Goal: Task Accomplishment & Management: Use online tool/utility

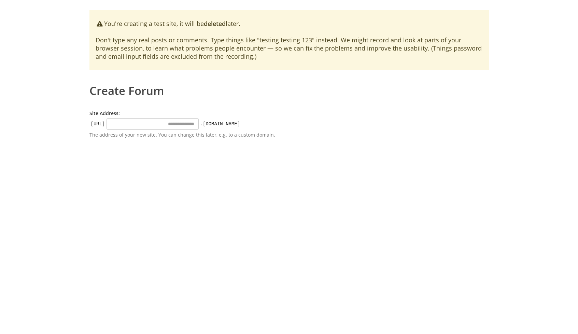
click at [140, 136] on p "The address of your new site. You can change this later, e.g. to a custom domai…" at bounding box center [188, 134] width 198 height 7
click at [156, 136] on p "The address of your new site. You can change this later, e.g. to a custom domai…" at bounding box center [188, 134] width 198 height 7
drag, startPoint x: 171, startPoint y: 50, endPoint x: 342, endPoint y: 57, distance: 170.9
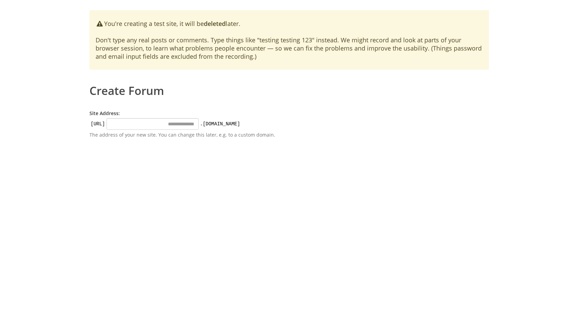
click at [341, 57] on div "You're creating a test site, it will be deleted later. Don't type any real post…" at bounding box center [288, 39] width 399 height 59
click at [365, 56] on div "You're creating a test site, it will be deleted later. Don't type any real post…" at bounding box center [288, 39] width 399 height 59
click at [239, 57] on div "You're creating a test site, it will be deleted later. Don't type any real post…" at bounding box center [288, 39] width 399 height 59
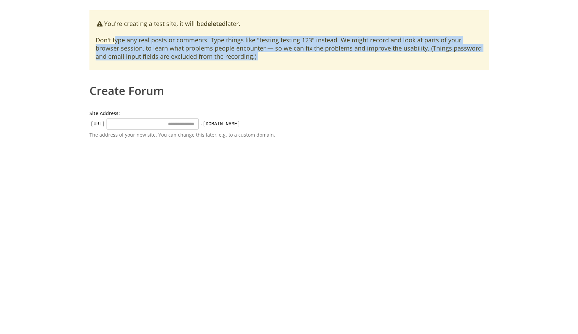
click at [239, 57] on div "You're creating a test site, it will be deleted later. Don't type any real post…" at bounding box center [288, 39] width 399 height 59
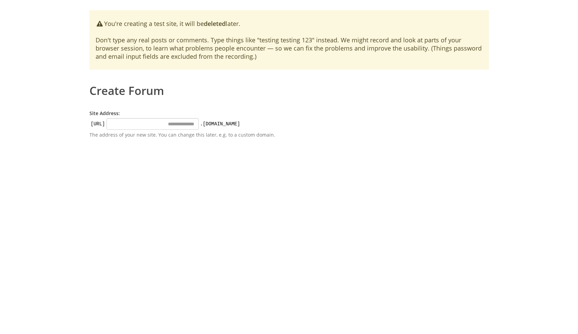
click at [259, 59] on div "You're creating a test site, it will be deleted later. Don't type any real post…" at bounding box center [288, 39] width 399 height 59
click at [192, 121] on input "Site Address:" at bounding box center [153, 124] width 92 height 12
click at [199, 126] on input "Site Address:" at bounding box center [153, 124] width 92 height 12
